Goal: Task Accomplishment & Management: Use online tool/utility

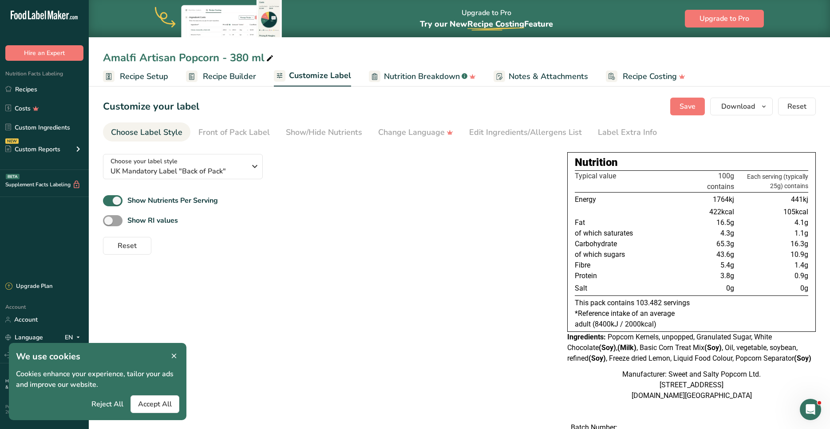
click at [40, 98] on ul "Recipes Costs Custom Ingredients NEW Custom Reports Menu Label Ingredient Compa…" at bounding box center [44, 120] width 89 height 79
click at [40, 92] on link "Recipes" at bounding box center [44, 89] width 89 height 17
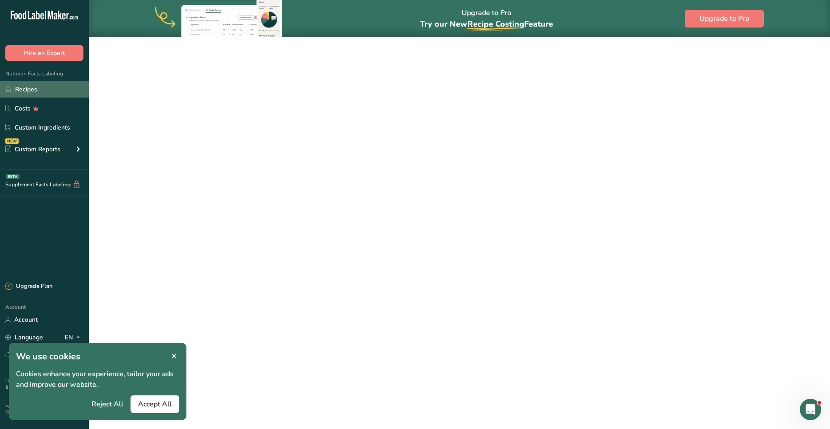
click at [36, 86] on link "Recipes" at bounding box center [44, 89] width 89 height 17
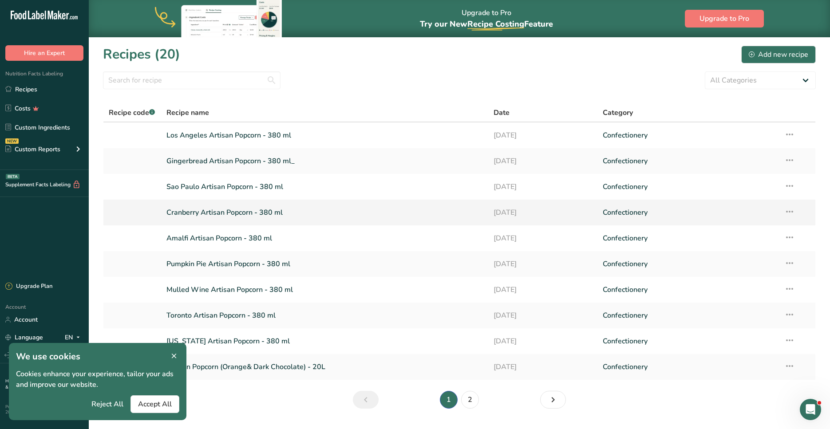
click at [219, 211] on link "Cranberry Artisan Popcorn - 380 ml" at bounding box center [324, 212] width 316 height 19
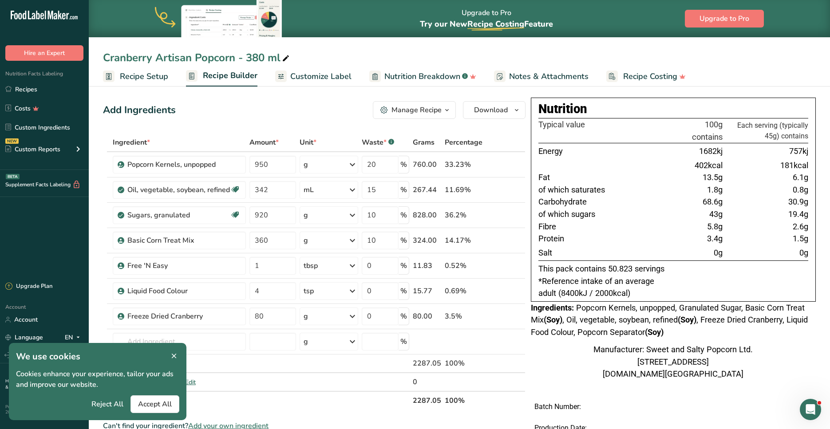
click at [144, 71] on span "Recipe Setup" at bounding box center [144, 77] width 48 height 12
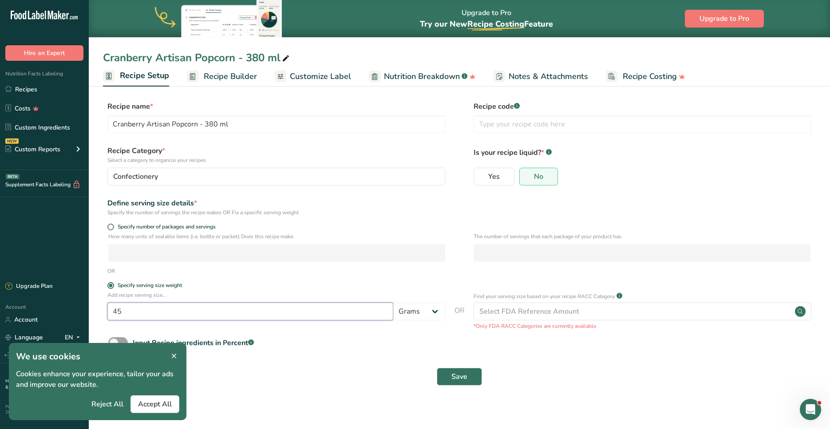
click at [152, 310] on input "45" at bounding box center [250, 312] width 286 height 18
type input "25"
click at [464, 383] on button "Save" at bounding box center [459, 377] width 45 height 18
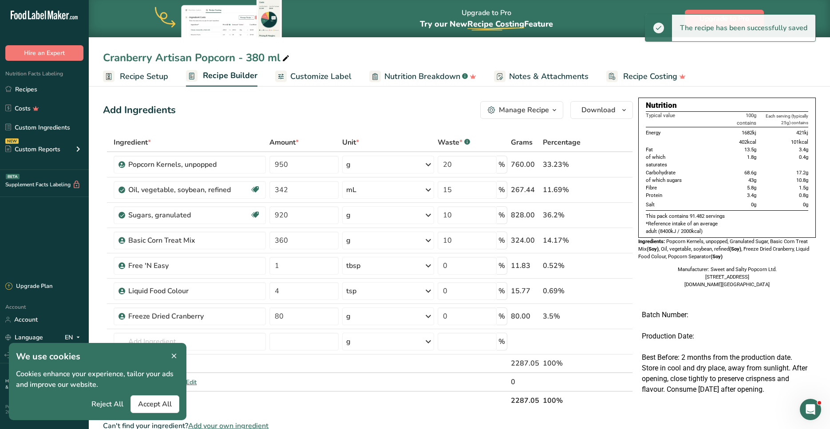
click at [316, 74] on span "Customize Label" at bounding box center [320, 77] width 61 height 12
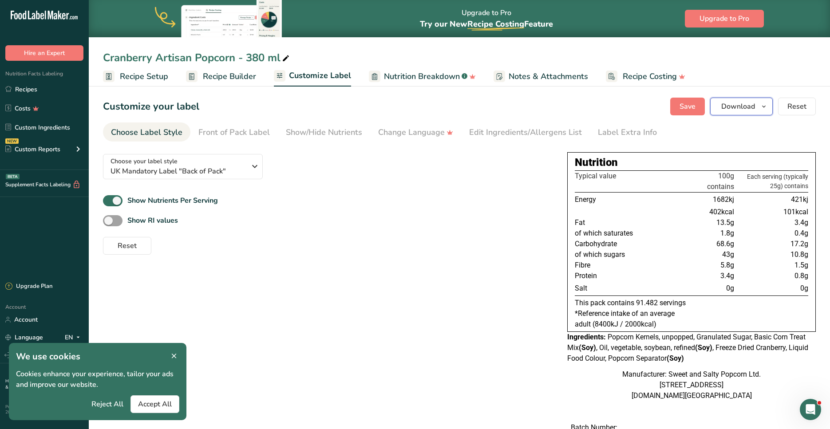
click at [747, 106] on span "Download" at bounding box center [738, 106] width 34 height 11
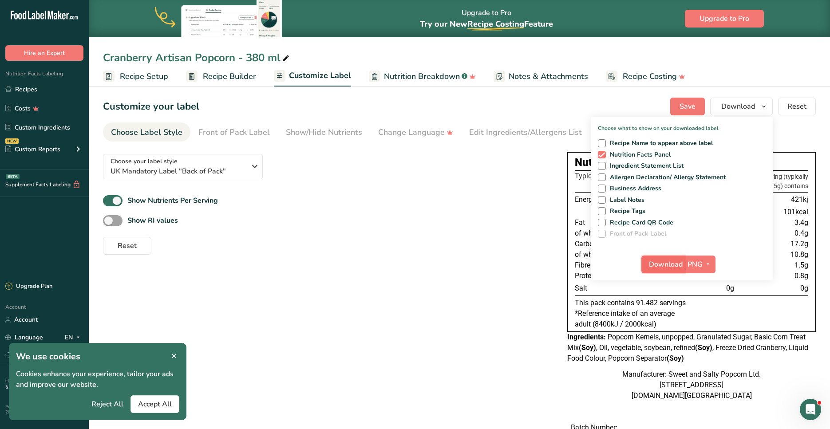
click at [652, 266] on span "Download" at bounding box center [666, 264] width 34 height 11
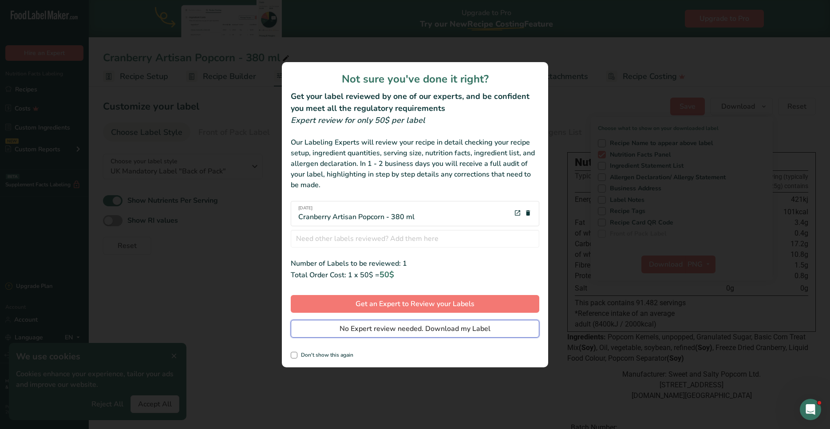
click at [404, 335] on button "No Expert review needed. Download my Label" at bounding box center [415, 329] width 249 height 18
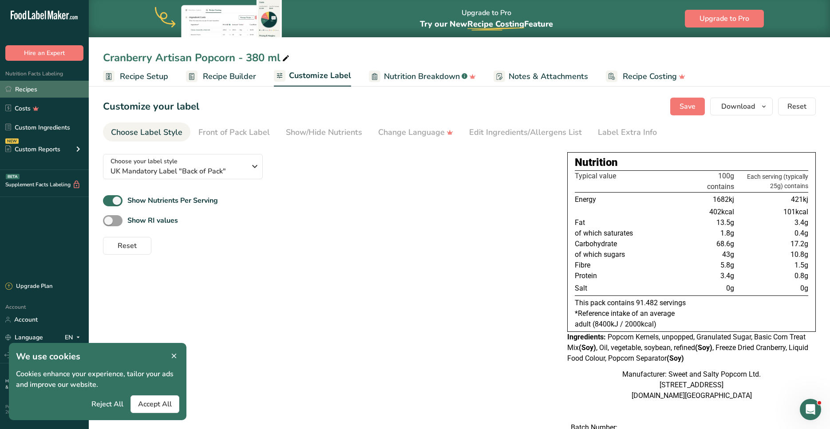
click at [35, 92] on link "Recipes" at bounding box center [44, 89] width 89 height 17
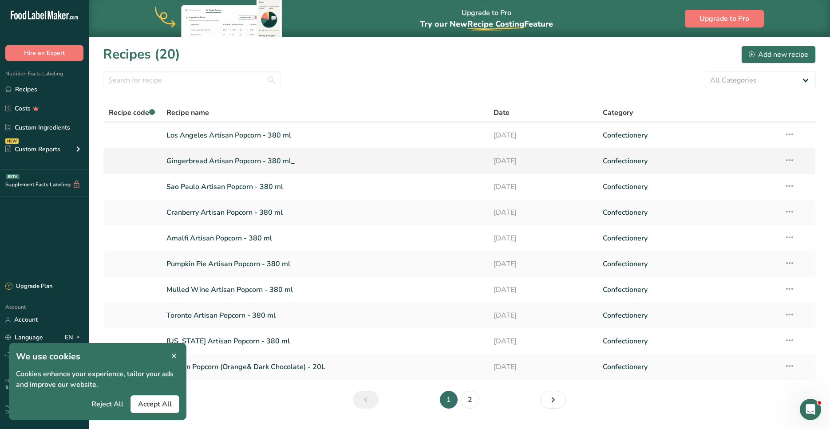
click at [225, 166] on link "Gingerbread Artisan Popcorn - 380 ml_" at bounding box center [324, 161] width 316 height 19
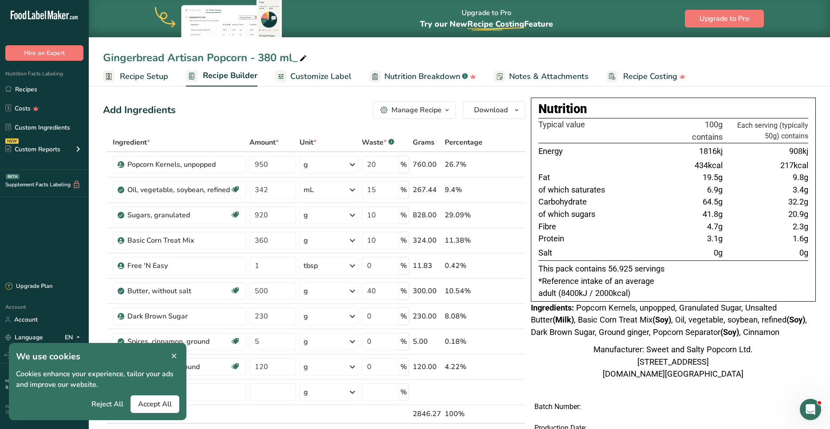
click at [178, 359] on span at bounding box center [174, 356] width 11 height 11
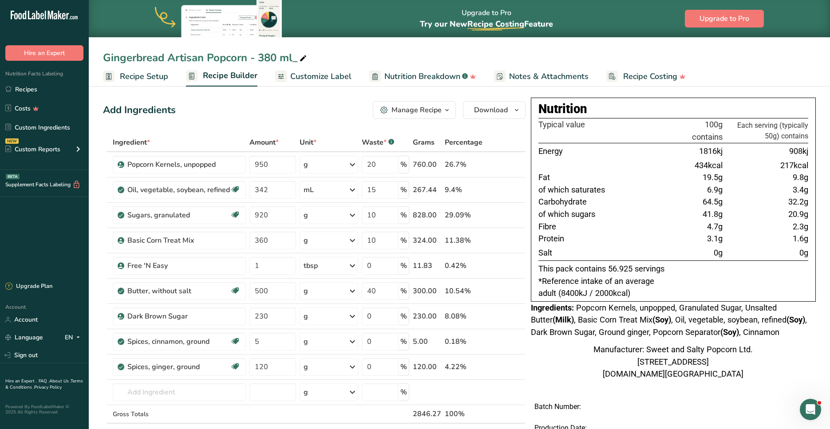
click at [142, 76] on span "Recipe Setup" at bounding box center [144, 77] width 48 height 12
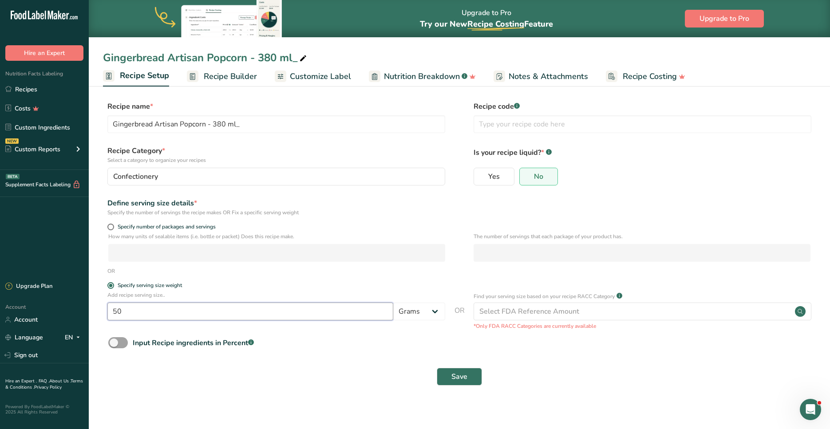
click at [138, 316] on input "50" at bounding box center [250, 312] width 286 height 18
type input "25"
click at [470, 379] on button "Save" at bounding box center [459, 377] width 45 height 18
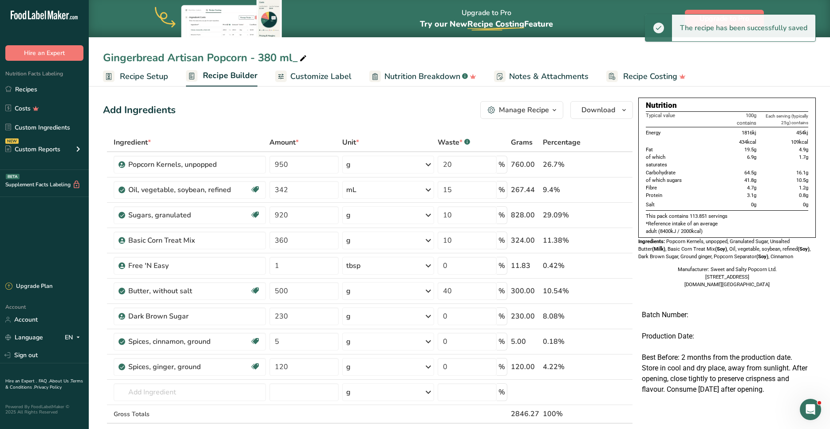
click at [335, 74] on span "Customize Label" at bounding box center [320, 77] width 61 height 12
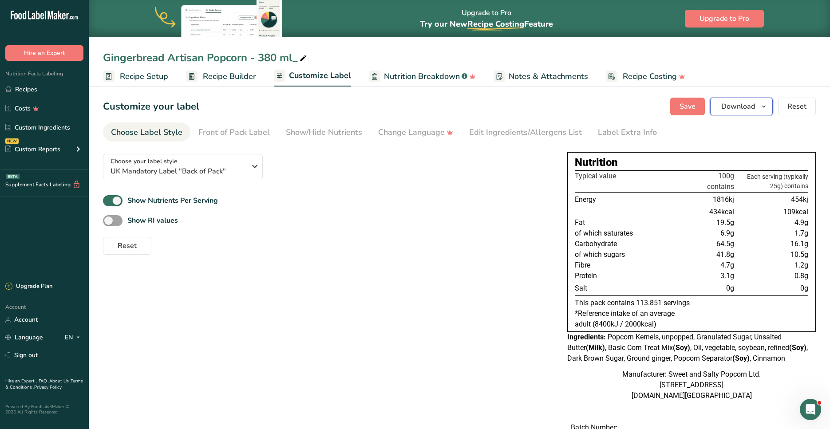
click at [740, 111] on span "Download" at bounding box center [738, 106] width 34 height 11
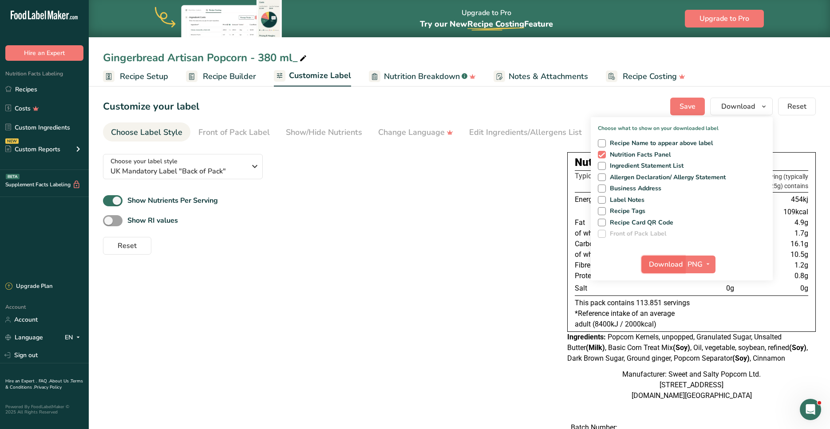
click at [659, 266] on span "Download" at bounding box center [666, 264] width 34 height 11
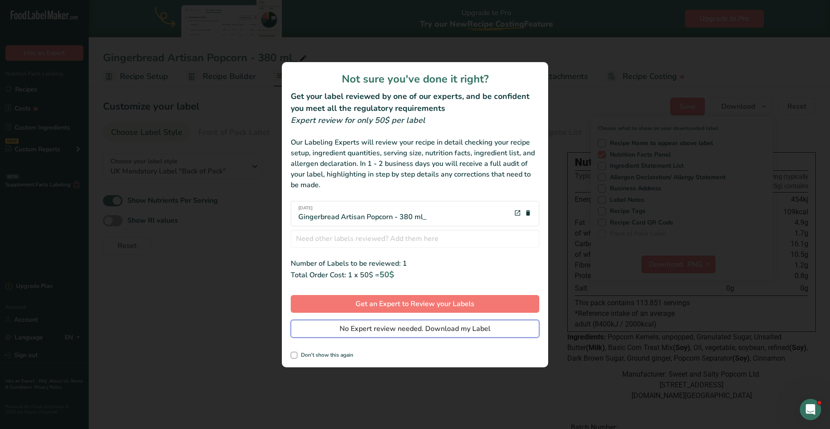
click at [402, 330] on span "No Expert review needed. Download my Label" at bounding box center [415, 329] width 151 height 11
